Goal: Information Seeking & Learning: Learn about a topic

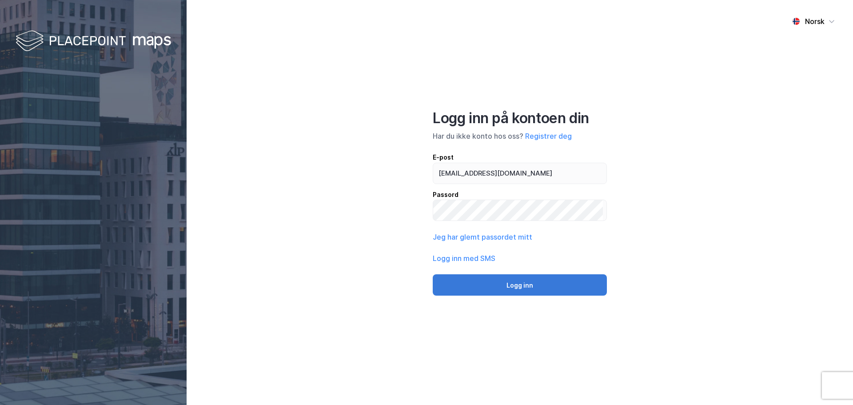
click at [515, 280] on button "Logg inn" at bounding box center [520, 284] width 174 height 21
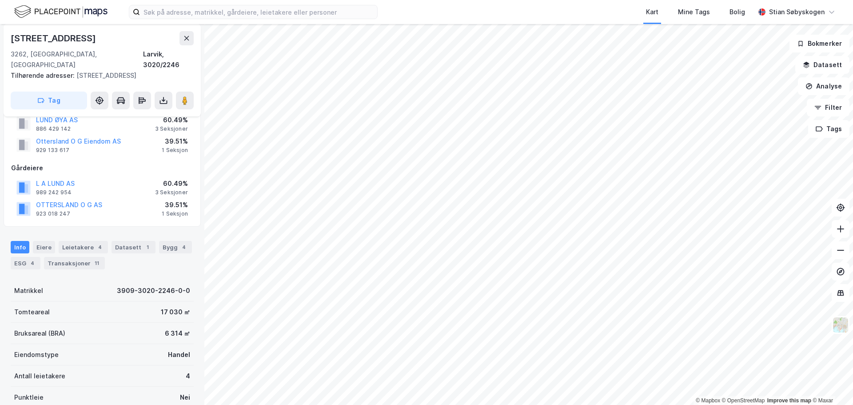
scroll to position [26, 0]
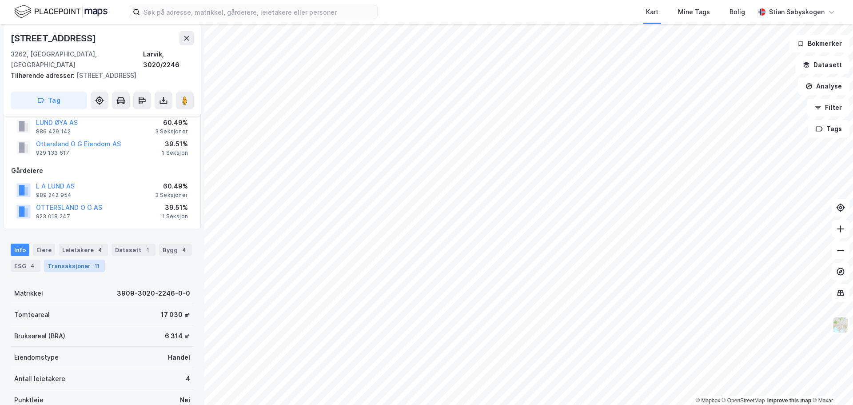
click at [78, 259] on div "Transaksjoner 11" at bounding box center [74, 265] width 61 height 12
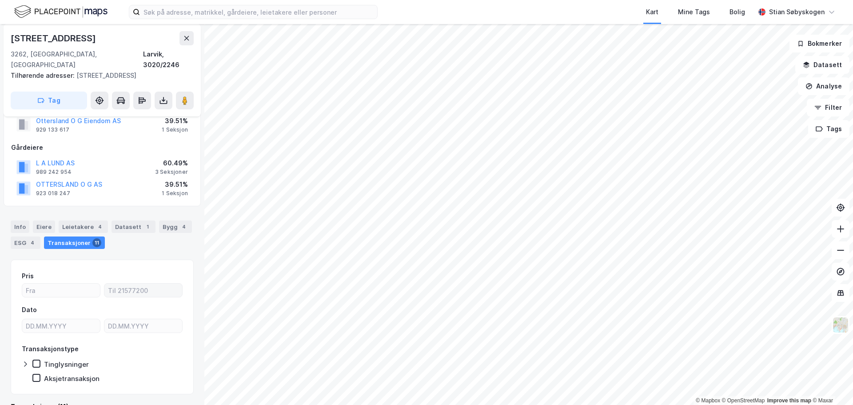
scroll to position [60, 0]
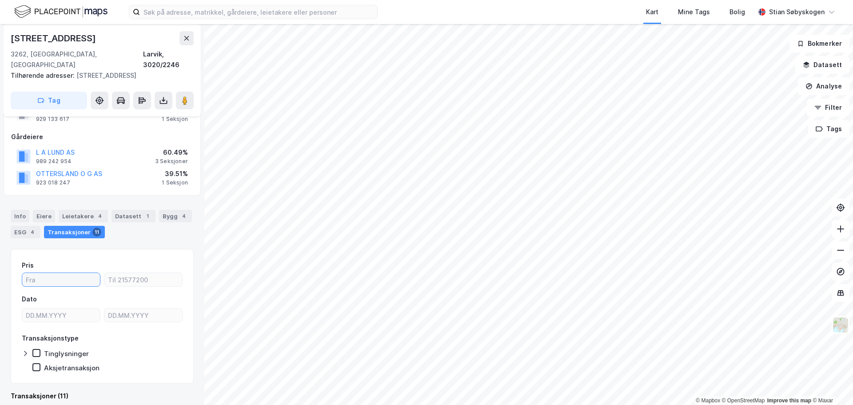
click at [51, 273] on input "number" at bounding box center [61, 279] width 78 height 13
click at [126, 273] on input "number" at bounding box center [143, 279] width 78 height 13
click at [72, 273] on input "number" at bounding box center [61, 279] width 78 height 13
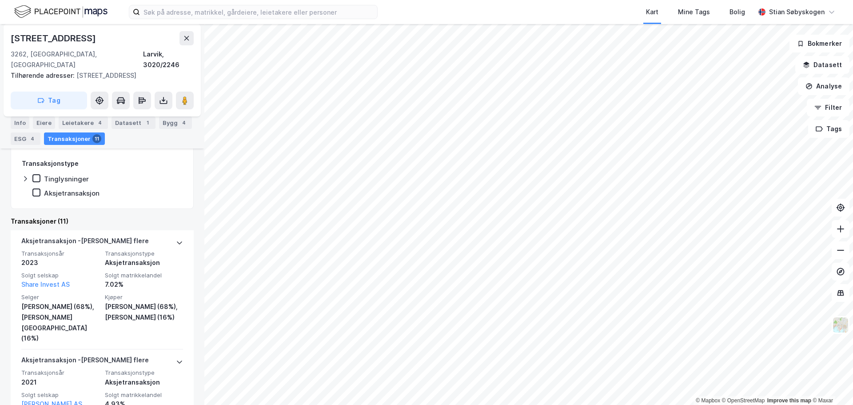
scroll to position [232, 0]
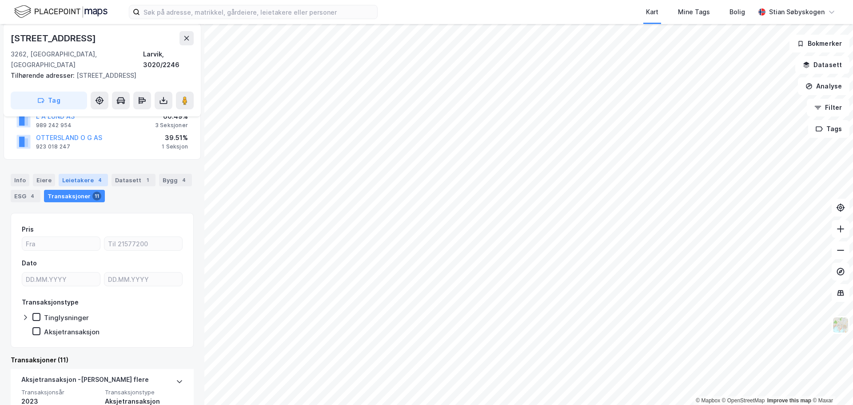
click at [71, 174] on div "Leietakere 4" at bounding box center [83, 180] width 49 height 12
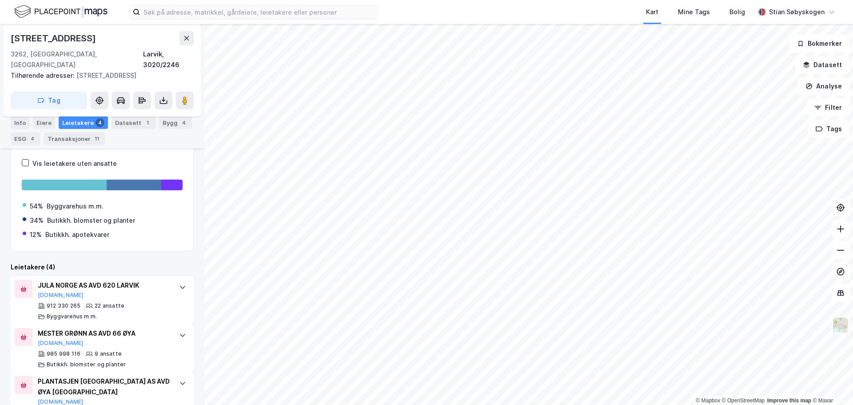
scroll to position [168, 0]
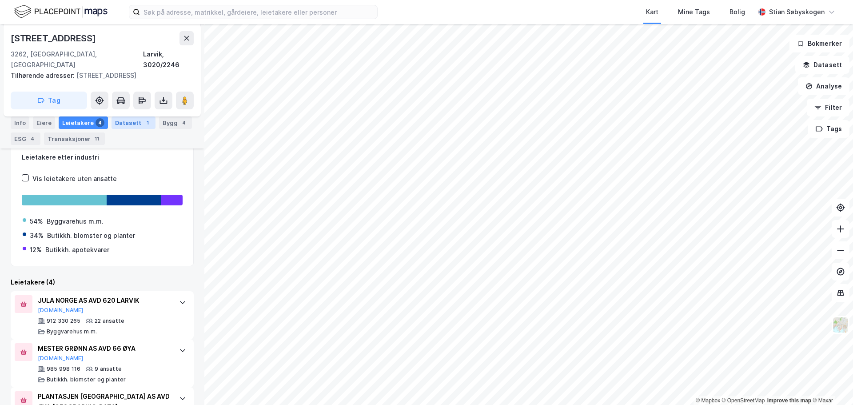
click at [115, 124] on div "Datasett 1" at bounding box center [134, 122] width 44 height 12
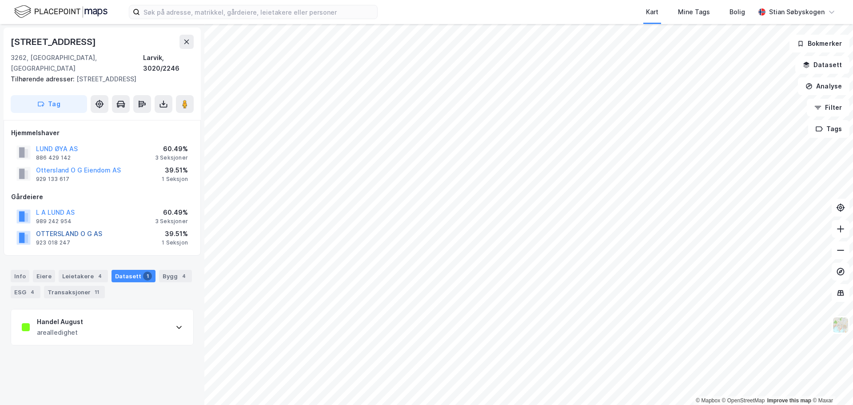
click at [0, 0] on button "OTTERSLAND O G AS" at bounding box center [0, 0] width 0 height 0
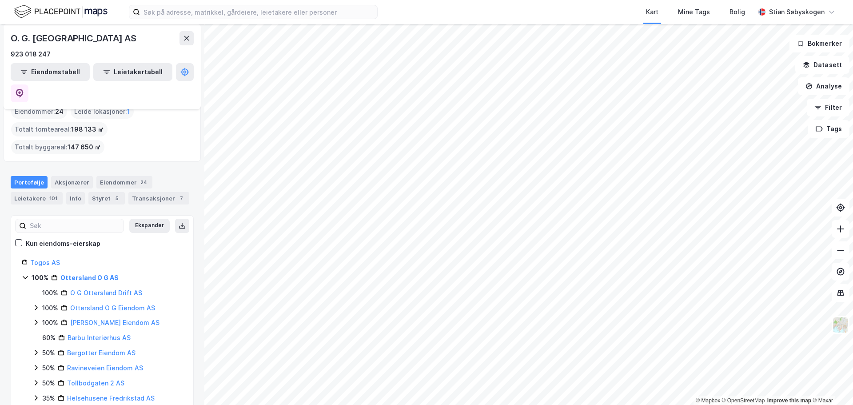
scroll to position [59, 0]
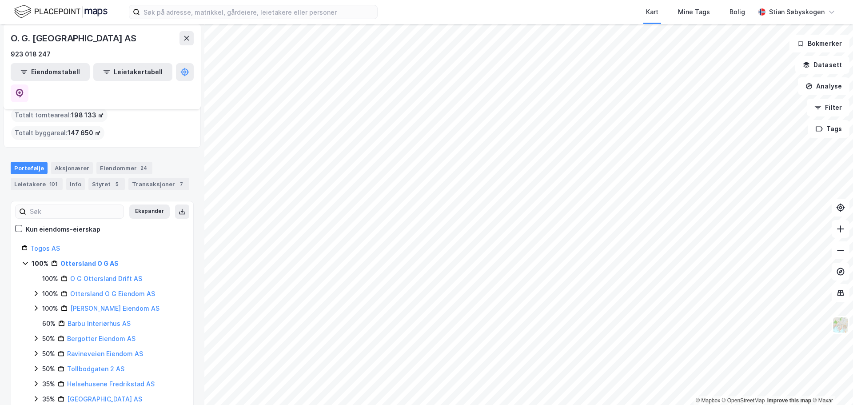
click at [36, 290] on icon at bounding box center [35, 293] width 7 height 7
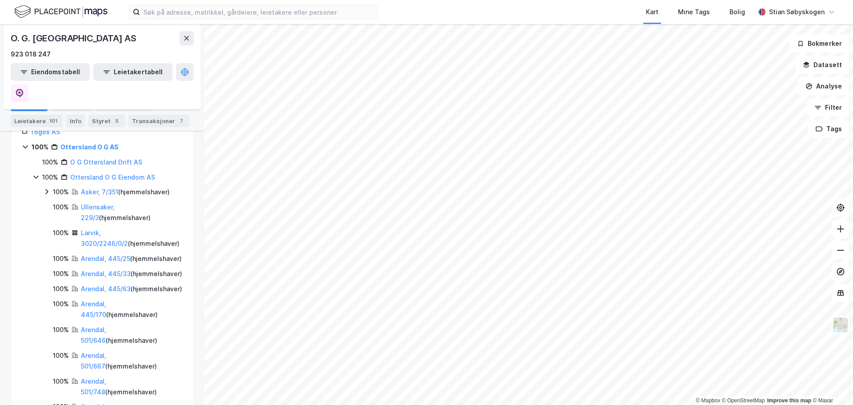
scroll to position [178, 0]
click at [96, 226] on link "Larvik, 3020/2246/0/2" at bounding box center [104, 235] width 47 height 18
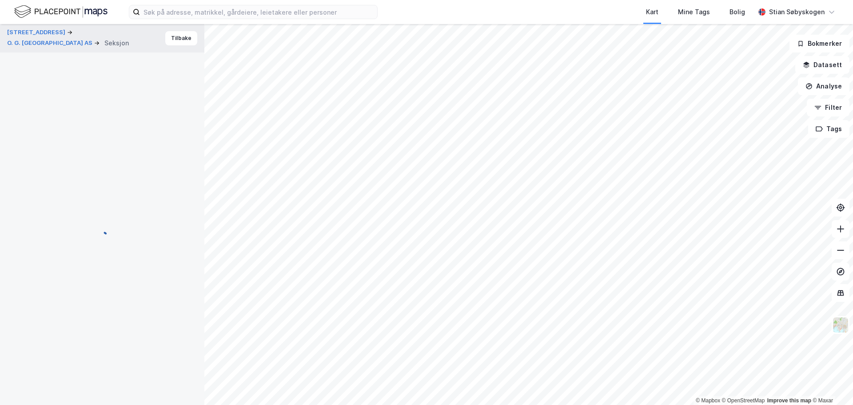
scroll to position [97, 0]
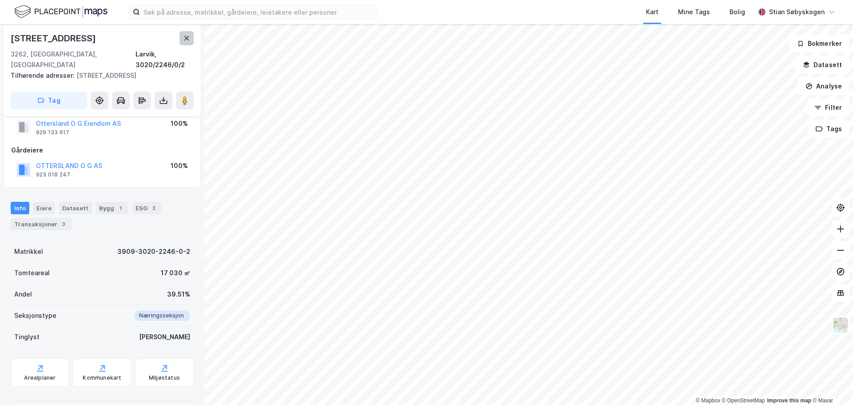
click at [186, 38] on icon at bounding box center [186, 38] width 5 height 4
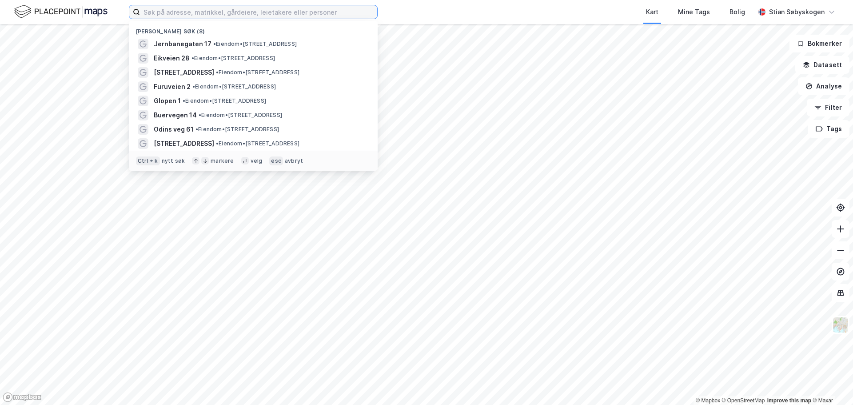
click at [310, 18] on input at bounding box center [258, 11] width 237 height 13
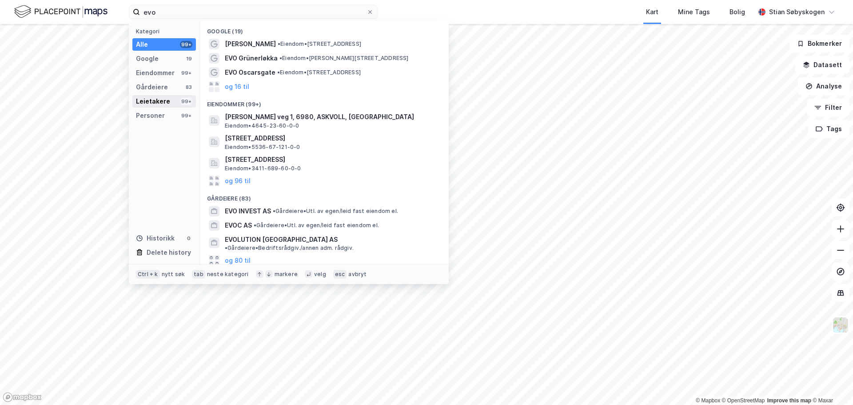
click at [153, 98] on div "Leietakere" at bounding box center [153, 101] width 34 height 11
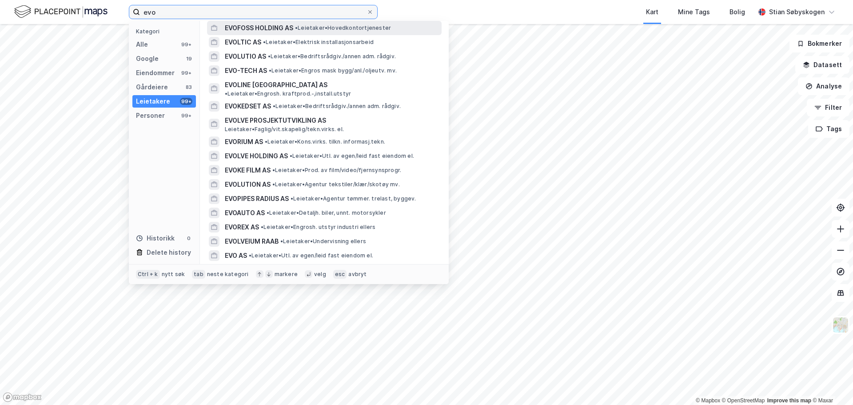
scroll to position [444, 0]
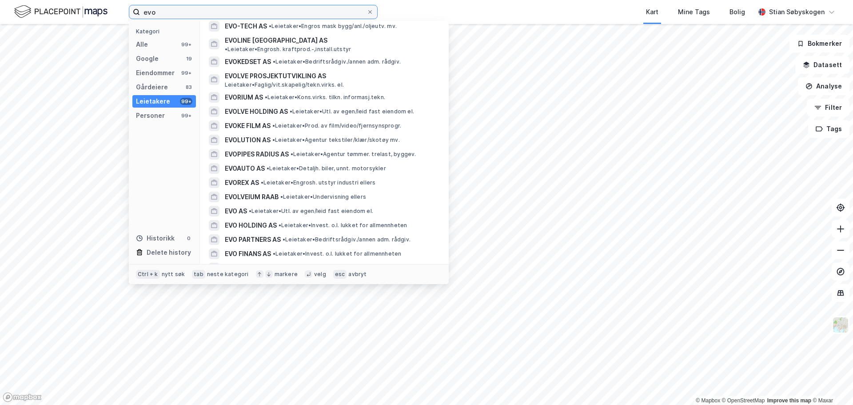
click at [207, 12] on input "evo" at bounding box center [253, 11] width 227 height 13
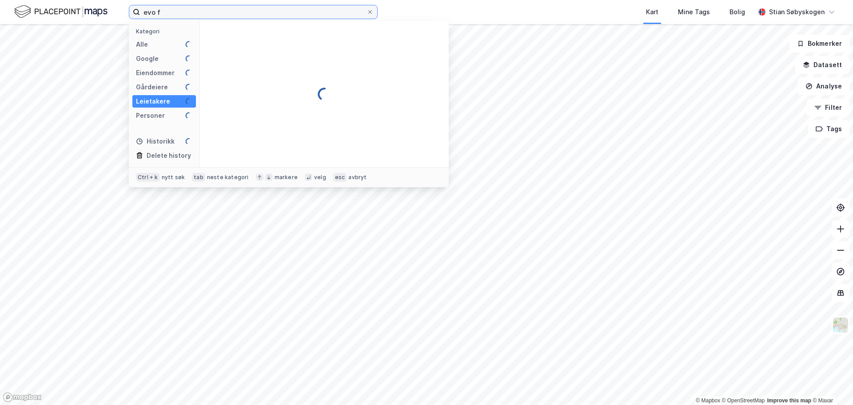
scroll to position [0, 0]
type input "e"
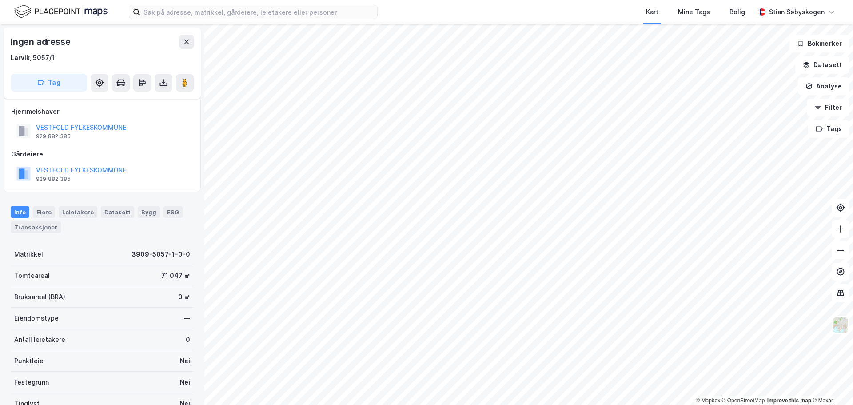
scroll to position [77, 0]
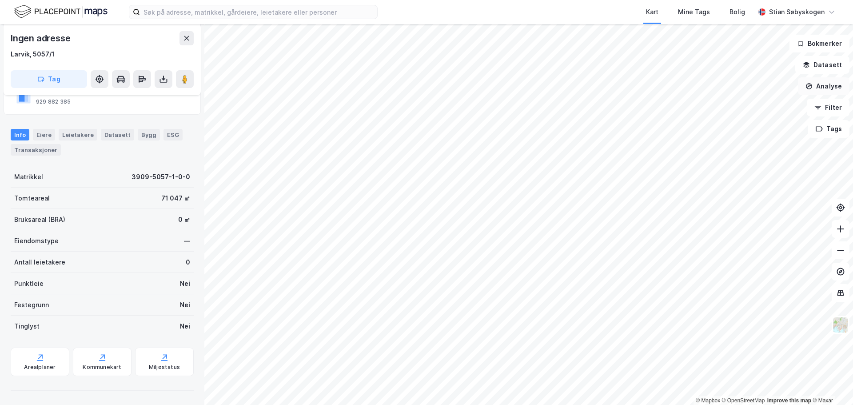
click at [814, 87] on button "Analyse" at bounding box center [824, 86] width 52 height 18
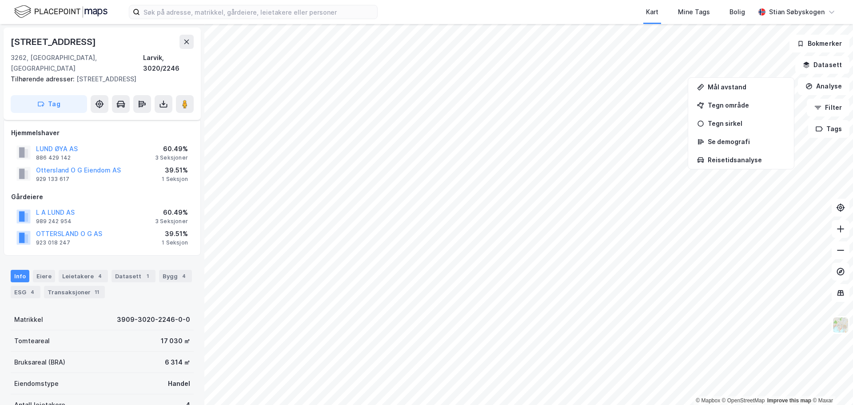
scroll to position [77, 0]
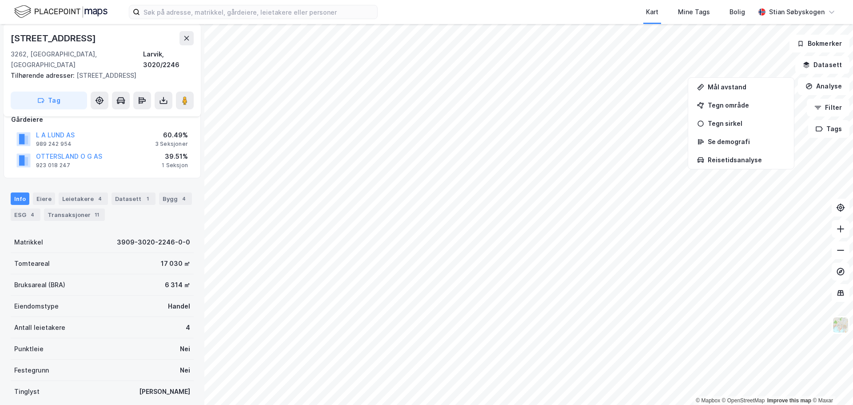
click at [307, 404] on html "Kart Mine Tags Bolig [PERSON_NAME] © Mapbox © OpenStreetMap Improve this map © …" at bounding box center [426, 202] width 853 height 405
click at [414, 404] on html "Kart Mine Tags Bolig [PERSON_NAME] © Mapbox © OpenStreetMap Improve this map © …" at bounding box center [426, 202] width 853 height 405
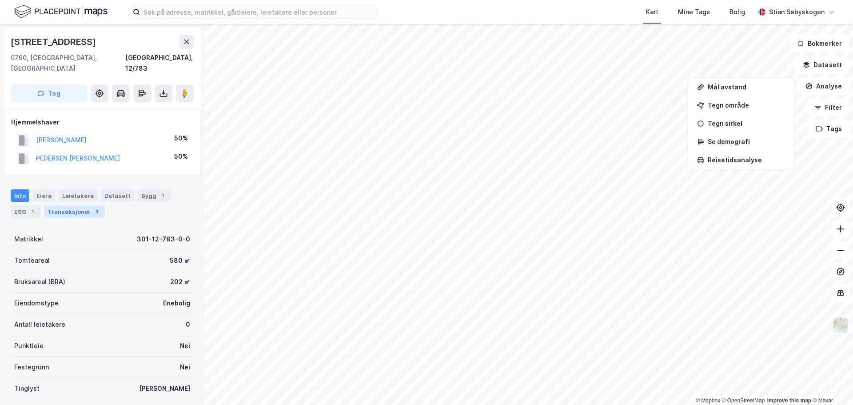
click at [84, 205] on div "Transaksjoner 3" at bounding box center [74, 211] width 61 height 12
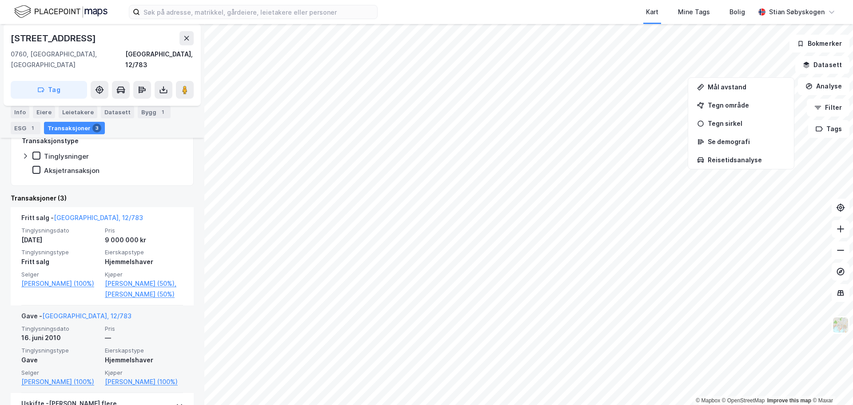
scroll to position [161, 0]
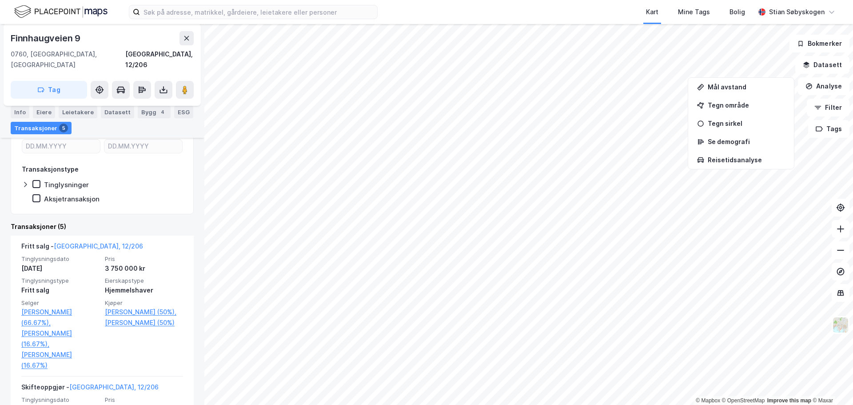
scroll to position [178, 0]
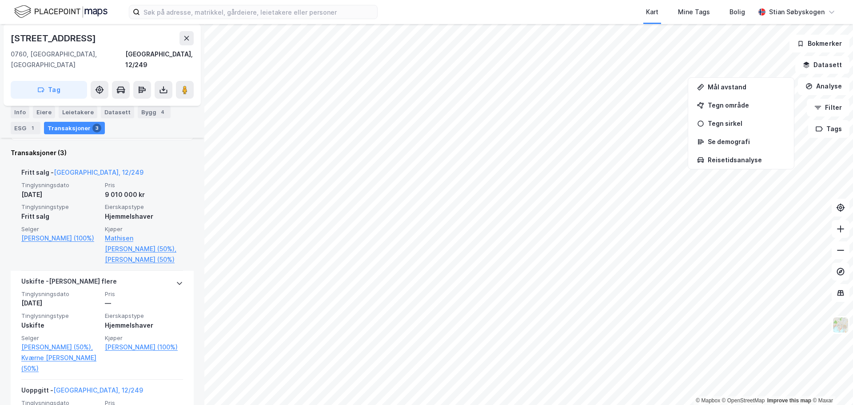
scroll to position [89, 0]
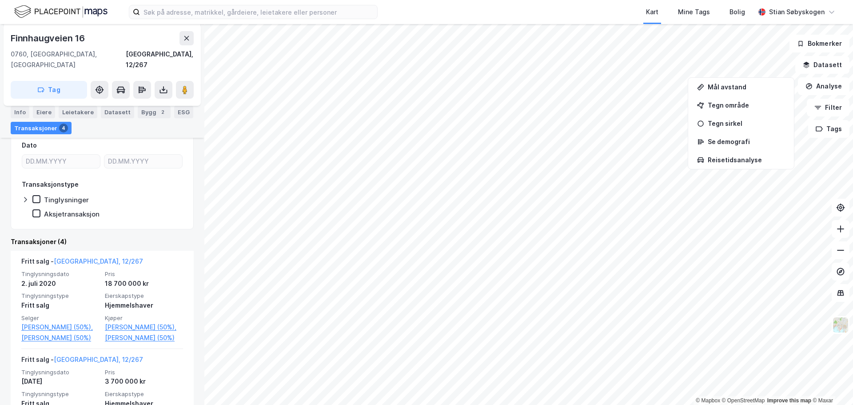
scroll to position [178, 0]
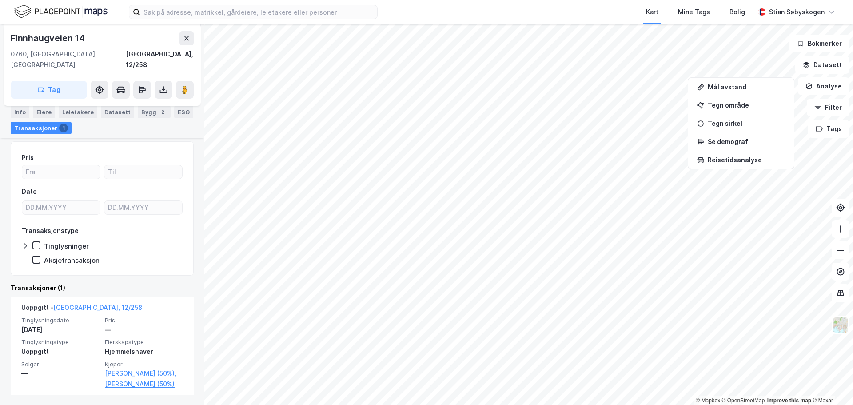
scroll to position [88, 0]
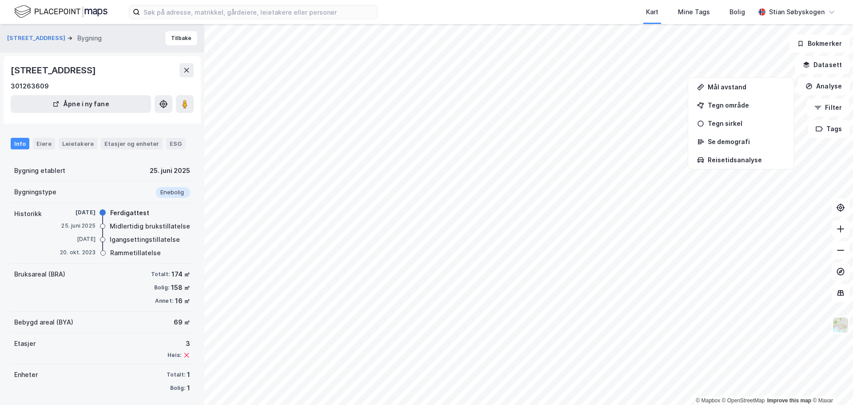
scroll to position [4, 0]
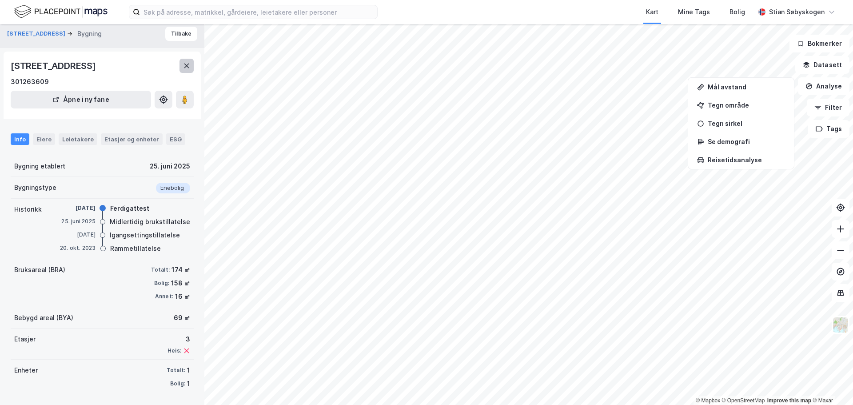
click at [183, 61] on button at bounding box center [186, 66] width 14 height 14
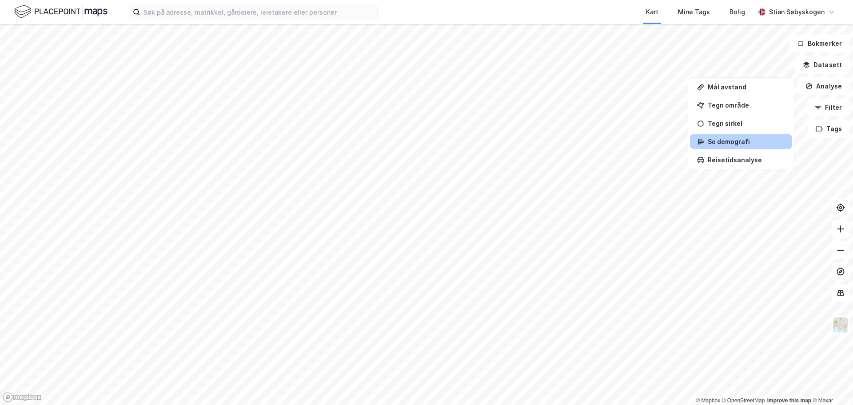
click at [721, 142] on div "Se demografi" at bounding box center [746, 142] width 77 height 8
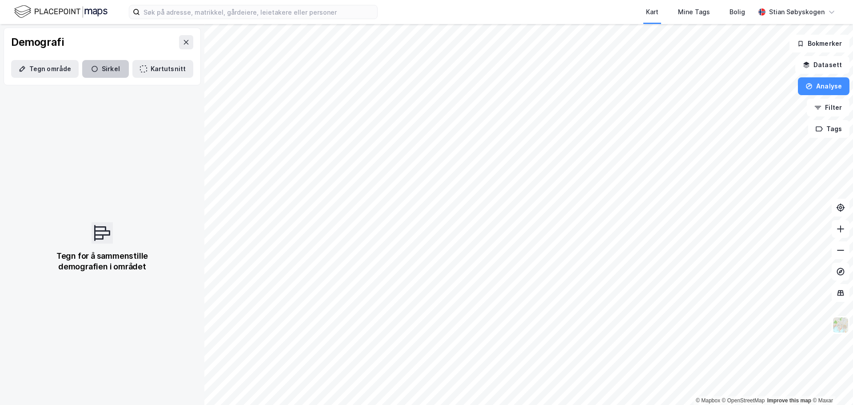
click at [114, 68] on button "Sirkel" at bounding box center [105, 69] width 47 height 18
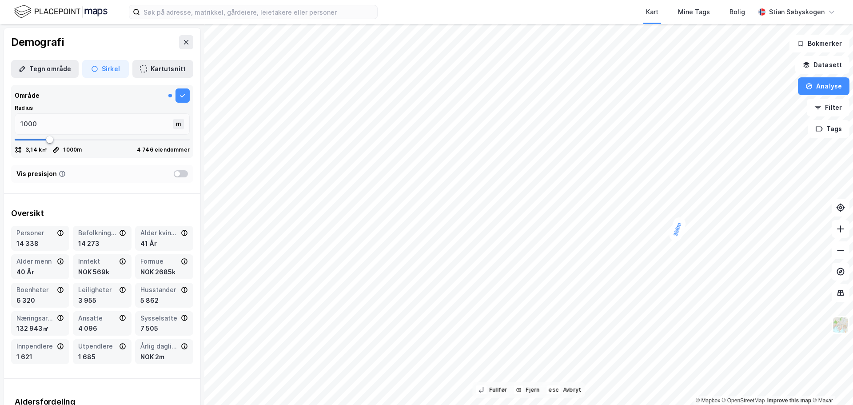
type input "358"
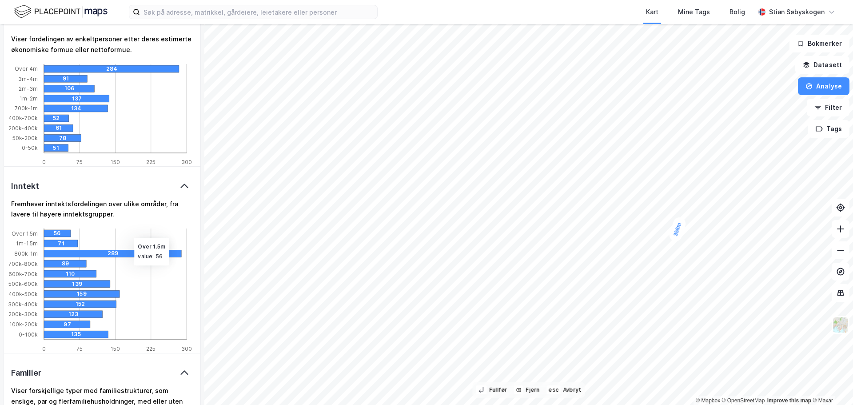
scroll to position [1022, 0]
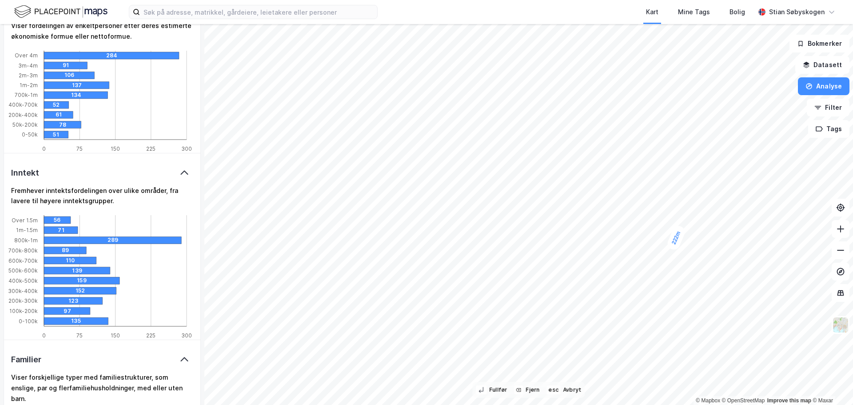
type input "222"
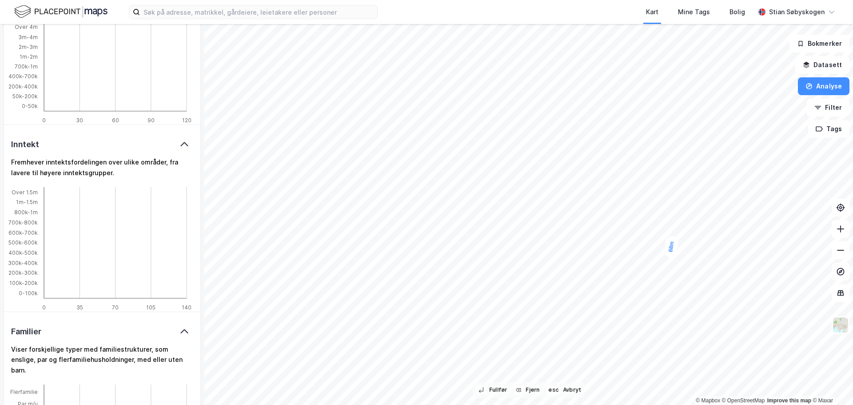
scroll to position [0, 0]
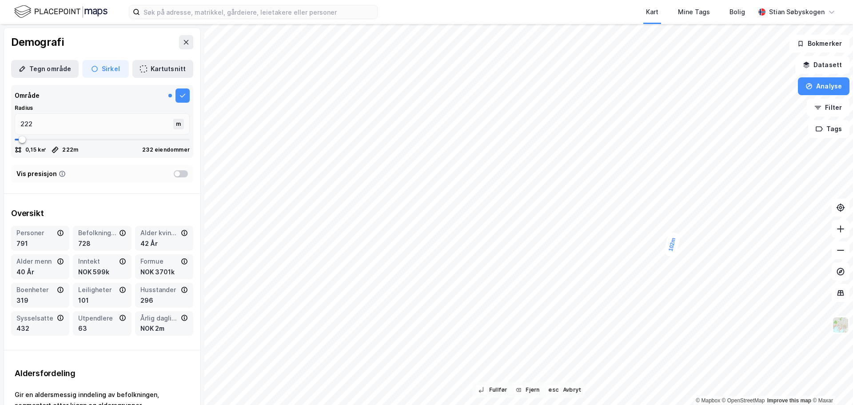
click at [673, 24] on div "102m" at bounding box center [426, 24] width 853 height 0
type input "102"
drag, startPoint x: 672, startPoint y: 252, endPoint x: 668, endPoint y: 236, distance: 16.1
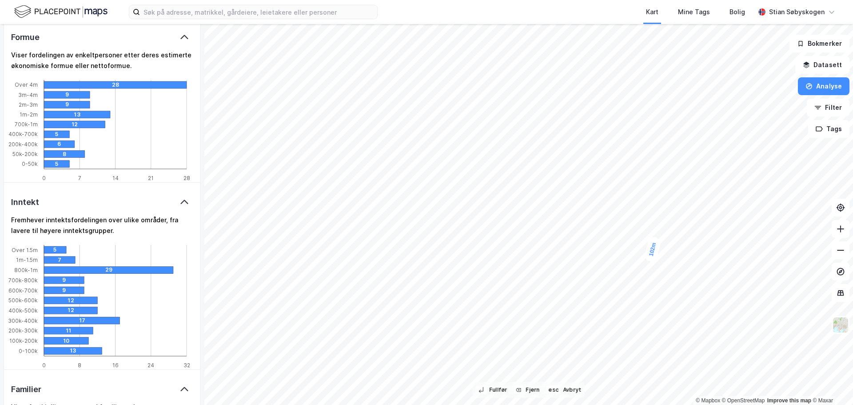
scroll to position [564, 0]
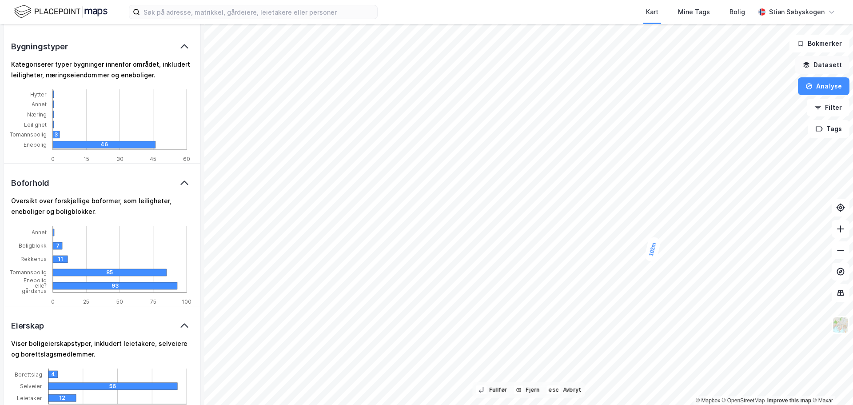
click at [841, 67] on button "Datasett" at bounding box center [822, 65] width 54 height 18
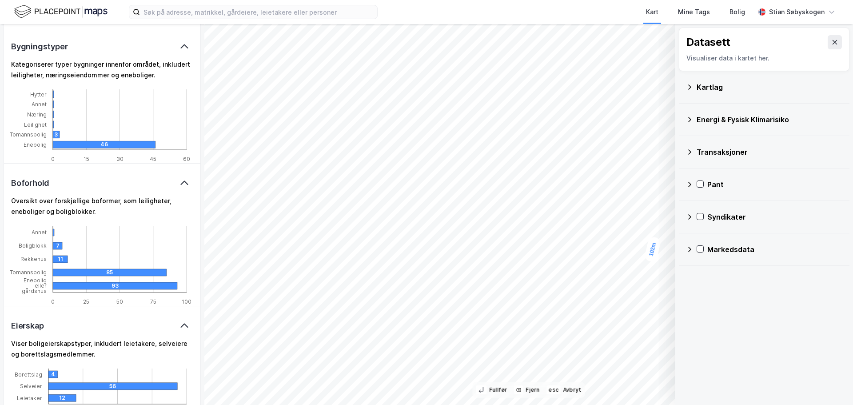
click at [690, 86] on icon at bounding box center [689, 86] width 3 height 5
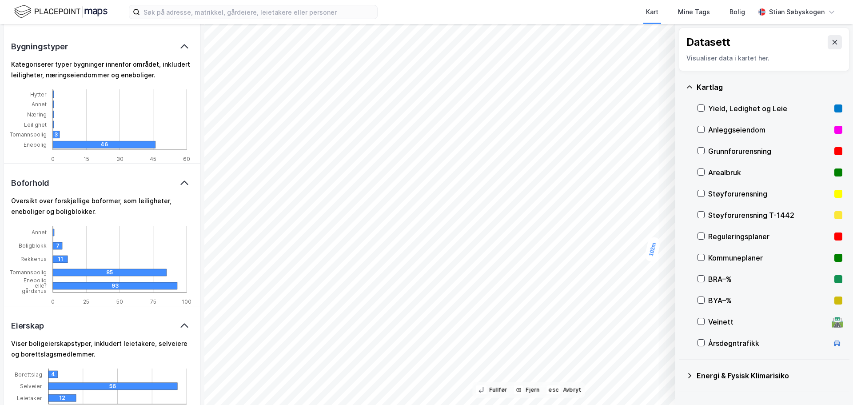
click at [690, 86] on icon at bounding box center [689, 86] width 5 height 3
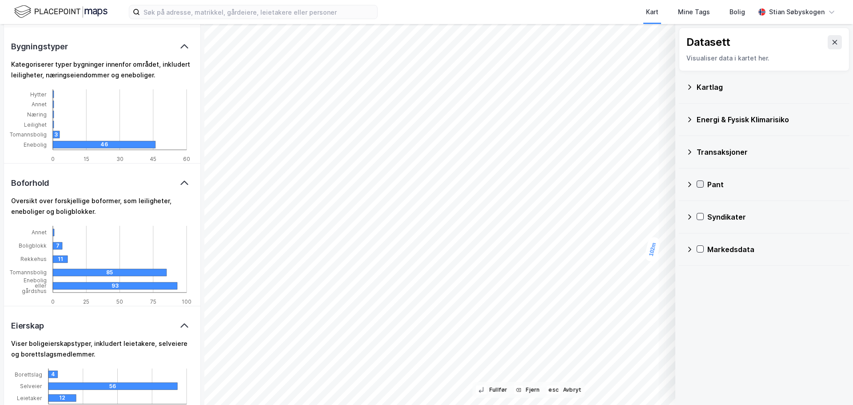
click at [700, 183] on icon at bounding box center [700, 184] width 6 height 6
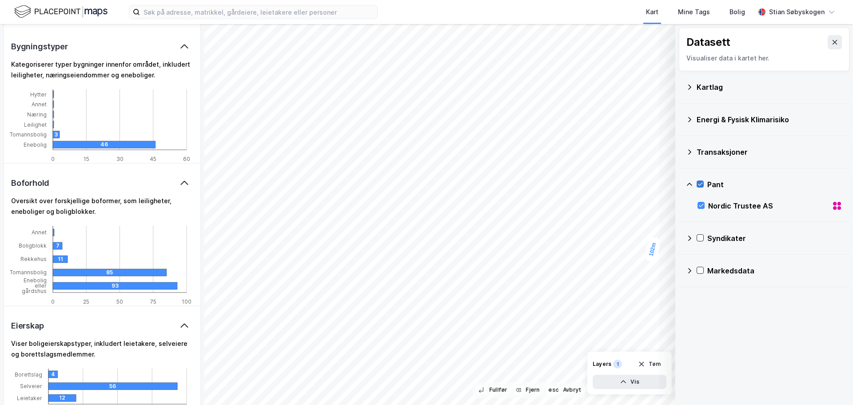
click at [697, 183] on icon at bounding box center [700, 184] width 6 height 6
click at [179, 42] on icon at bounding box center [184, 46] width 11 height 11
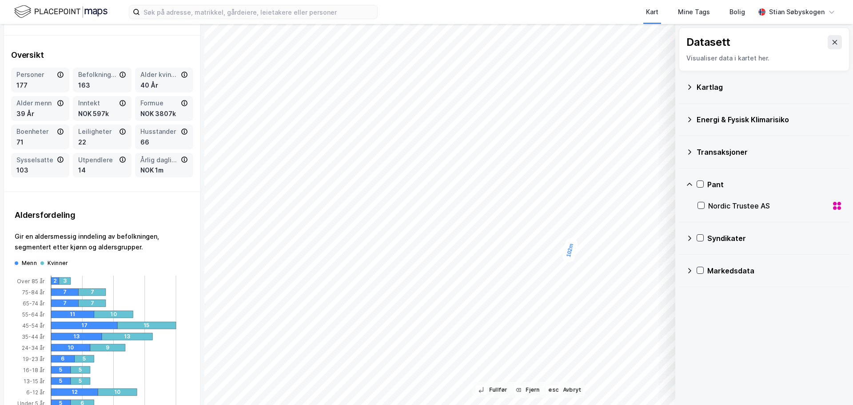
scroll to position [0, 0]
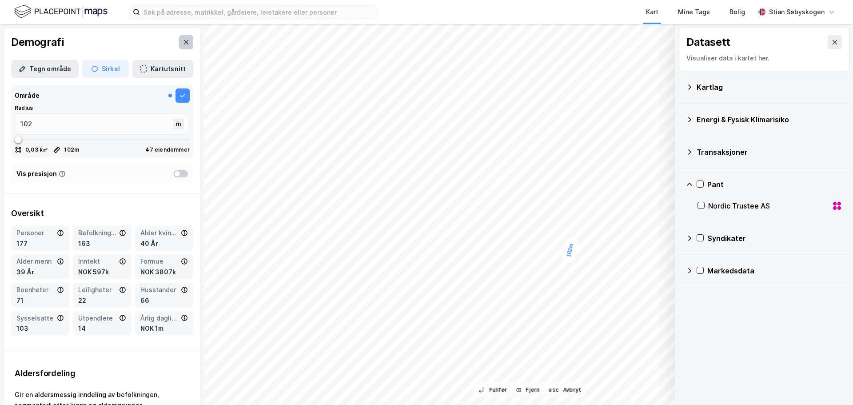
click at [184, 43] on button at bounding box center [186, 42] width 14 height 14
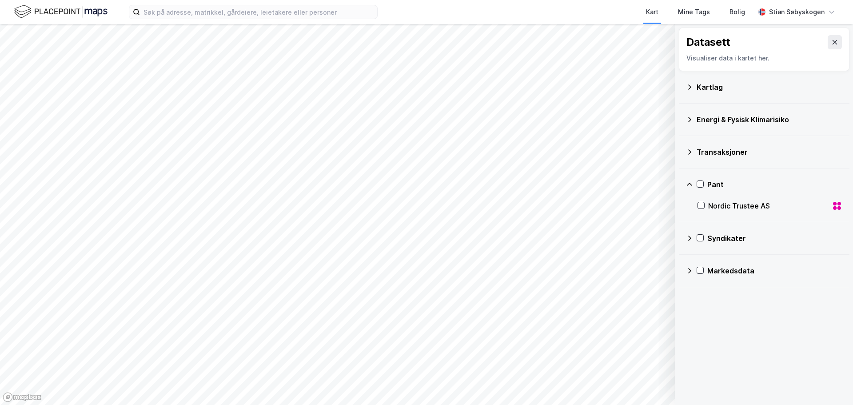
click at [704, 238] on div "Syndikater" at bounding box center [764, 237] width 156 height 21
click at [701, 259] on icon at bounding box center [701, 259] width 6 height 6
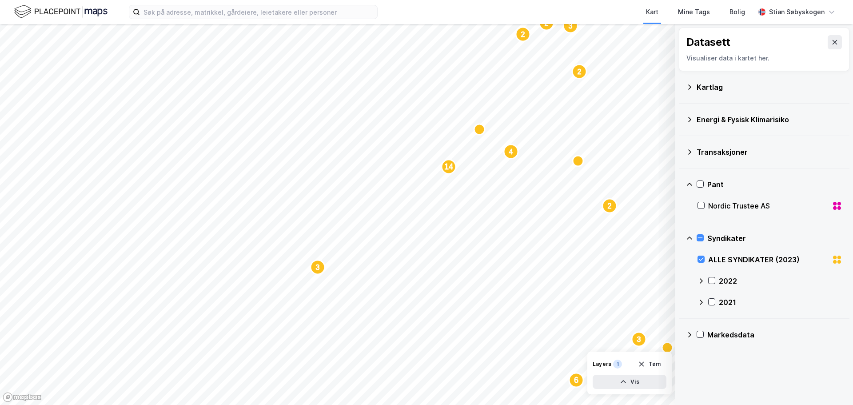
click at [699, 280] on icon at bounding box center [700, 280] width 7 height 7
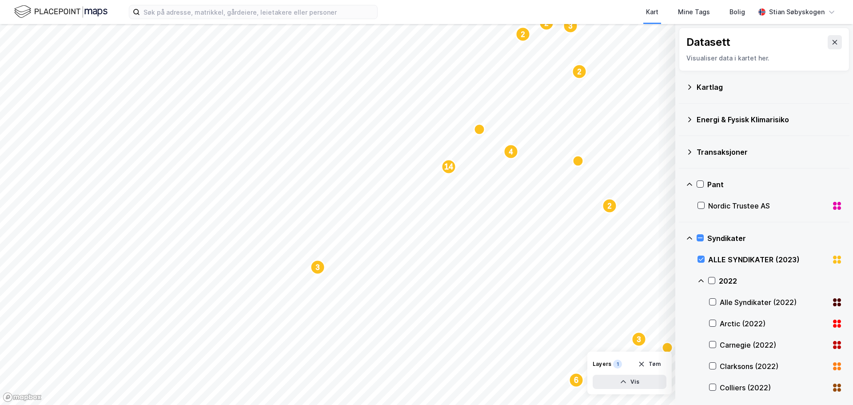
click at [699, 280] on icon at bounding box center [700, 280] width 7 height 7
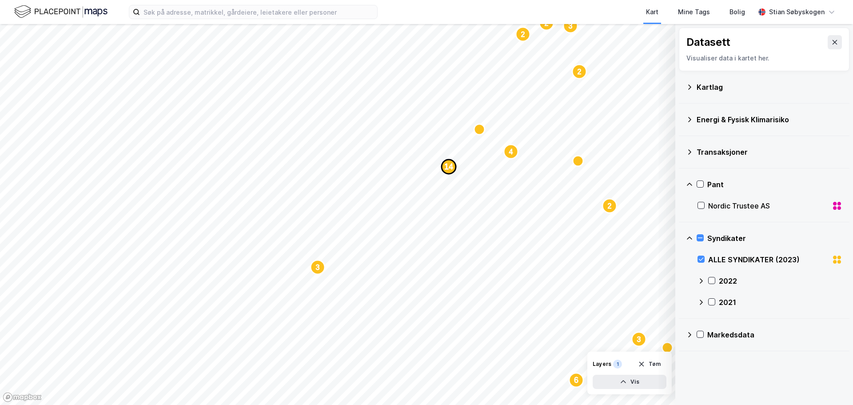
click at [448, 164] on text "14" at bounding box center [448, 166] width 9 height 9
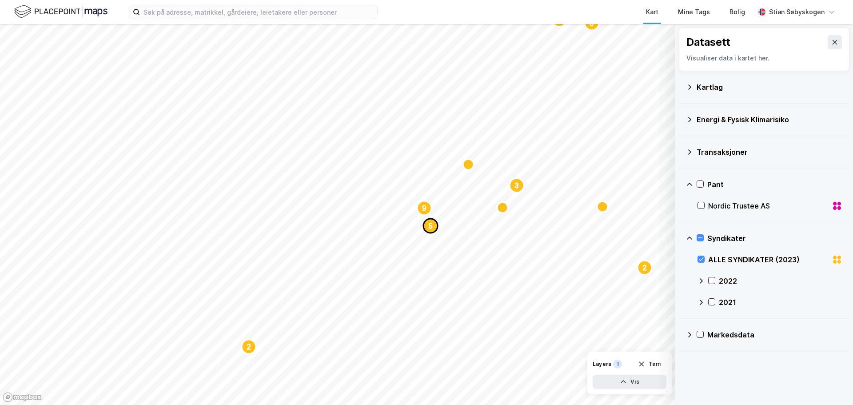
click at [429, 227] on text "5" at bounding box center [431, 226] width 4 height 8
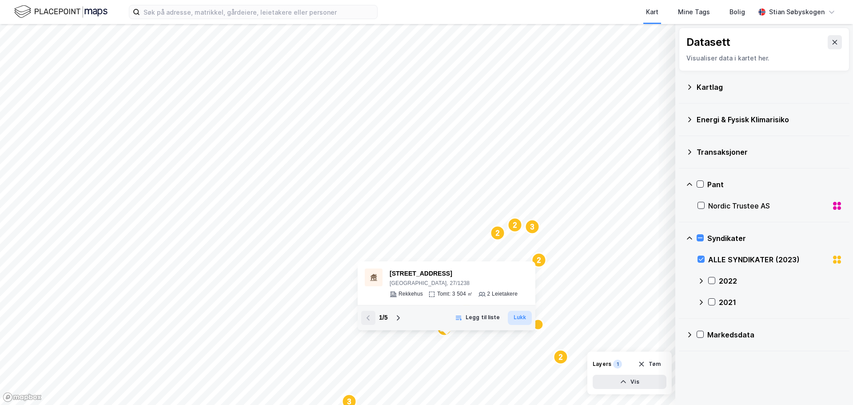
click at [515, 315] on button "Lukk" at bounding box center [520, 318] width 24 height 14
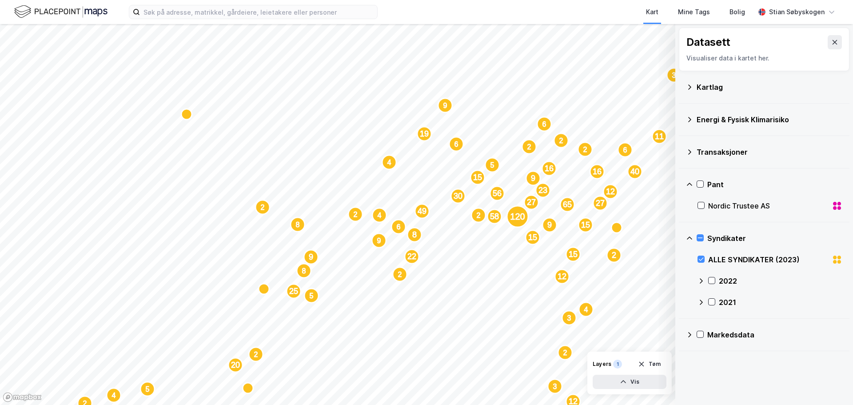
click at [701, 280] on icon at bounding box center [700, 280] width 7 height 7
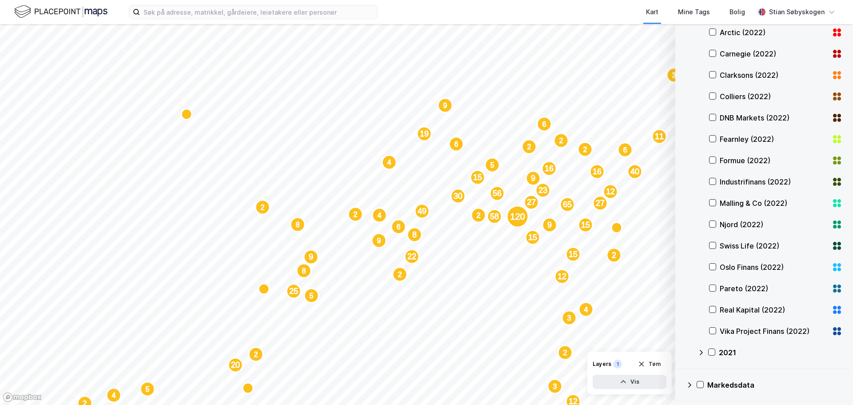
scroll to position [202, 0]
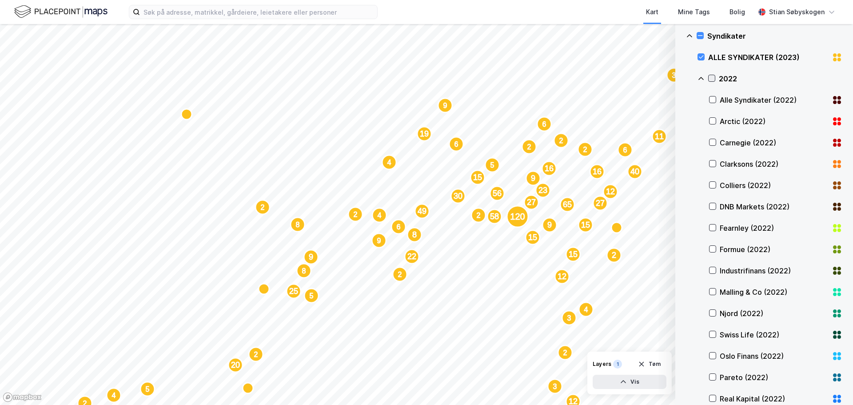
click at [713, 77] on icon at bounding box center [712, 78] width 6 height 6
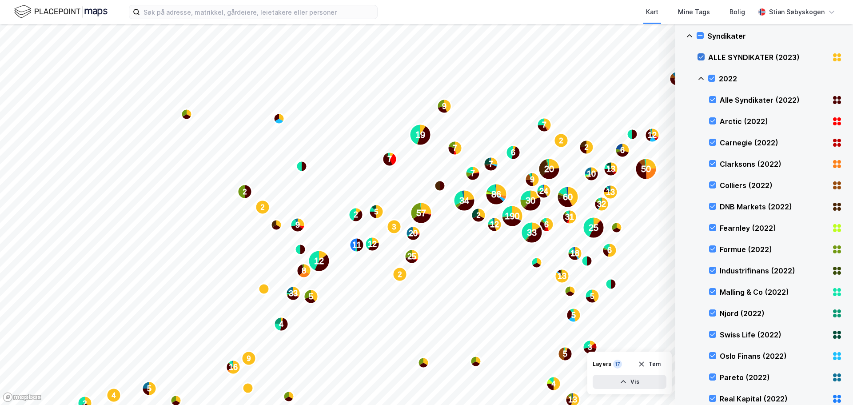
click at [699, 57] on icon at bounding box center [701, 57] width 5 height 3
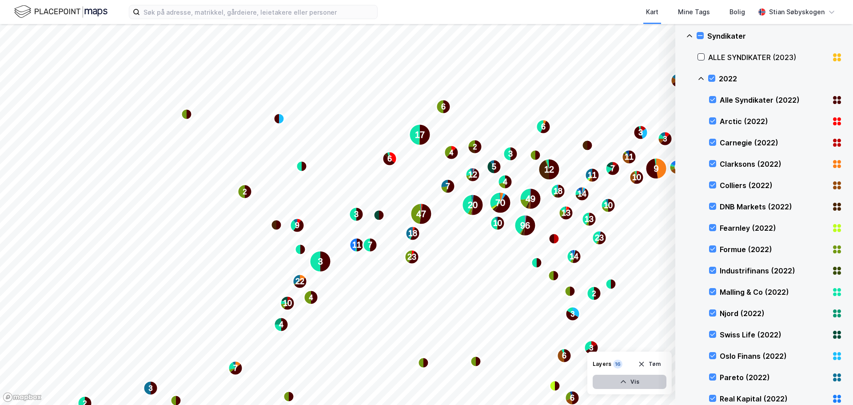
click at [633, 383] on button "Vis" at bounding box center [630, 382] width 74 height 14
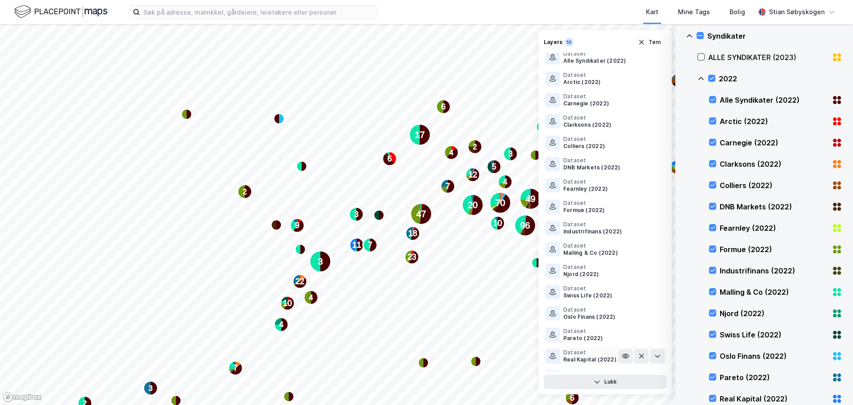
scroll to position [0, 0]
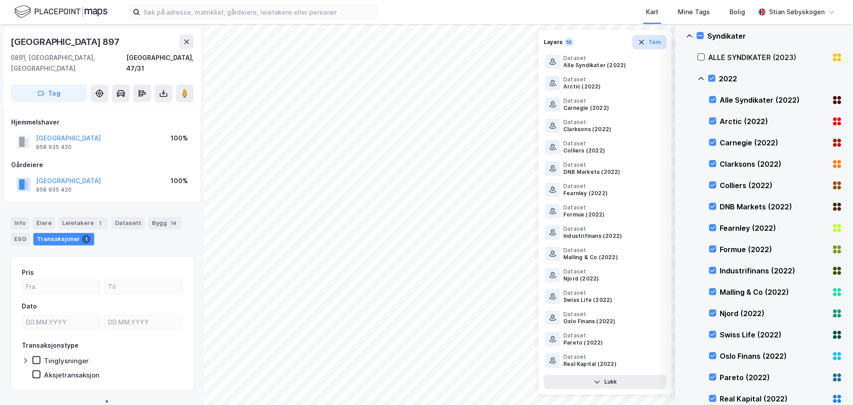
click at [642, 39] on icon "button" at bounding box center [641, 42] width 7 height 7
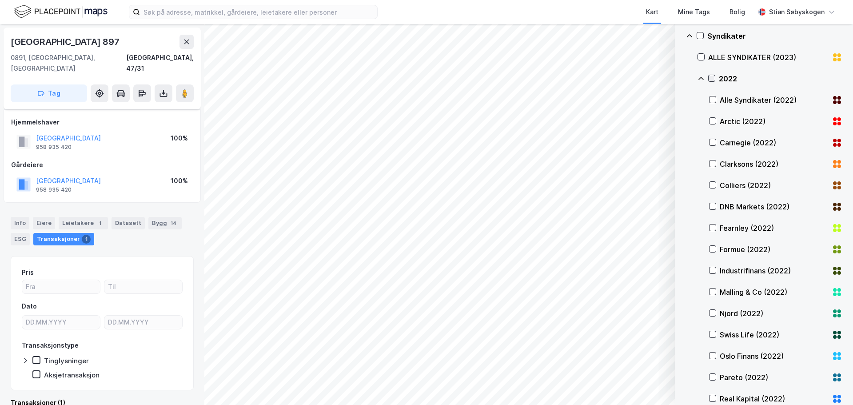
click at [710, 78] on icon at bounding box center [712, 78] width 6 height 6
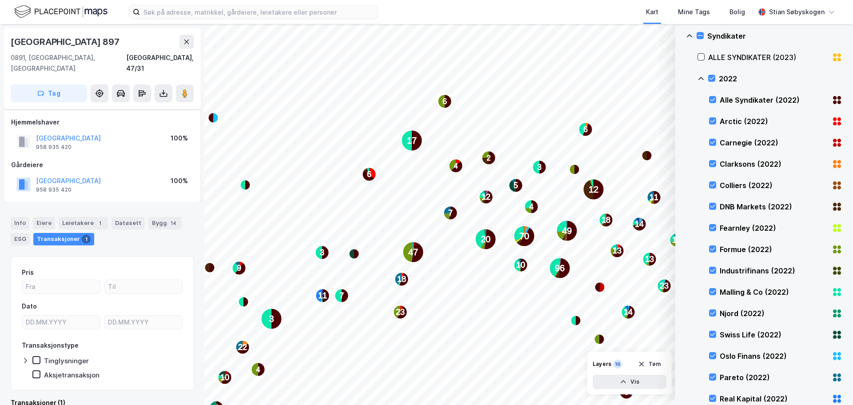
click at [691, 37] on icon at bounding box center [689, 35] width 7 height 7
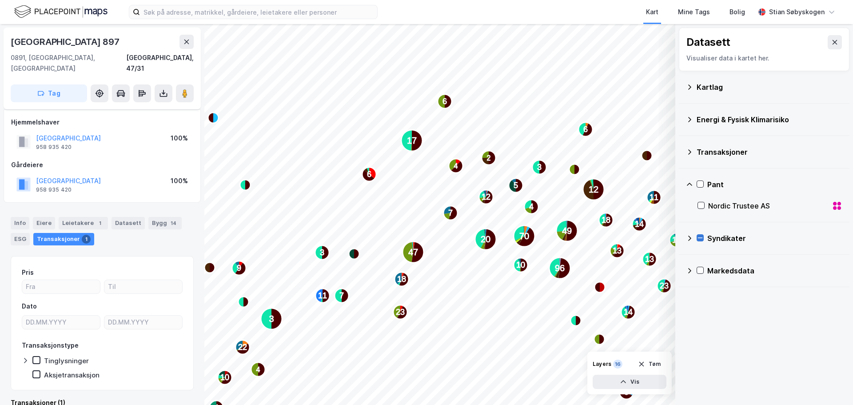
click at [699, 239] on icon at bounding box center [700, 238] width 6 height 6
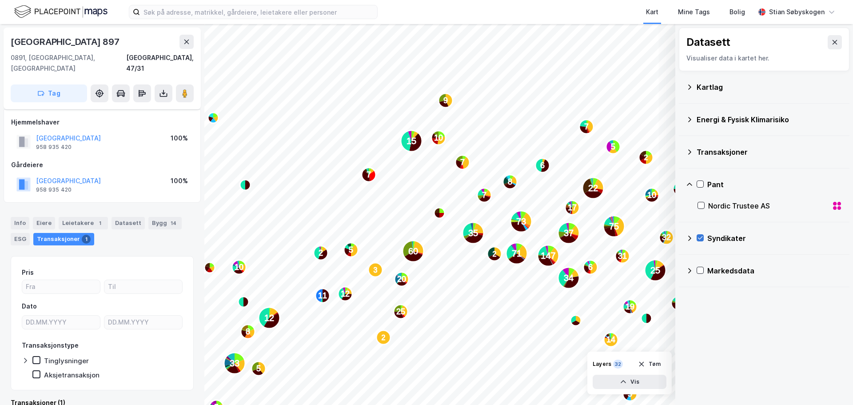
click at [701, 238] on icon at bounding box center [700, 237] width 5 height 3
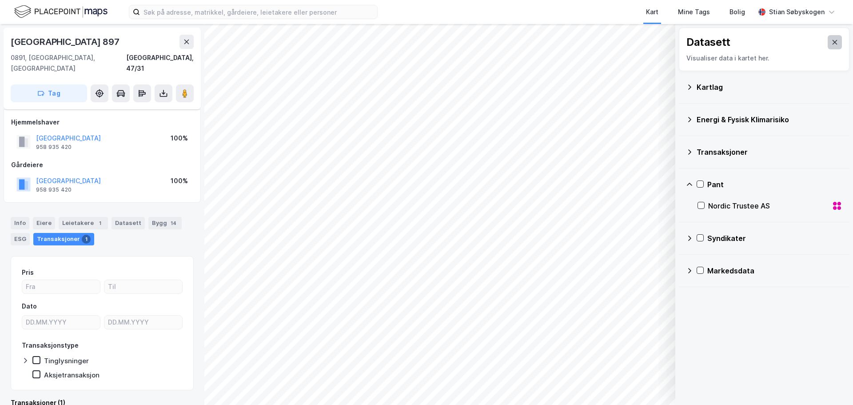
click at [833, 44] on icon at bounding box center [835, 42] width 5 height 4
